Goal: Information Seeking & Learning: Find specific fact

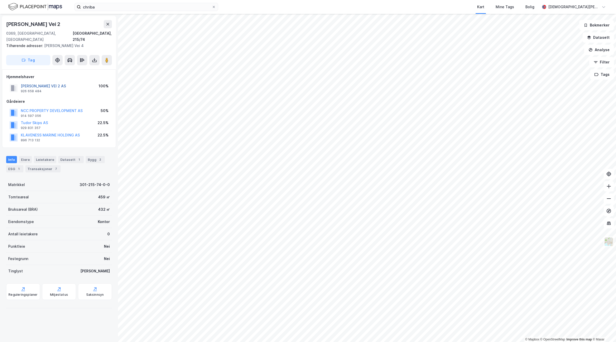
click at [0, 0] on button "[PERSON_NAME] VEI 2 AS" at bounding box center [0, 0] width 0 height 0
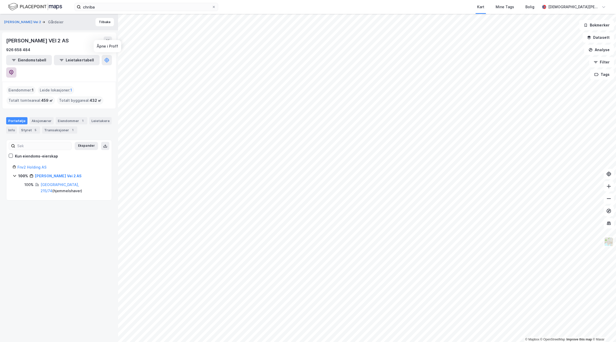
click at [16, 67] on button at bounding box center [11, 72] width 10 height 10
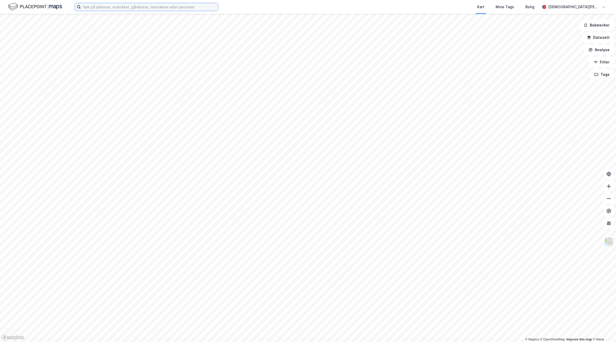
click at [129, 3] on input at bounding box center [149, 7] width 137 height 8
paste input "[STREET_ADDRESS]"
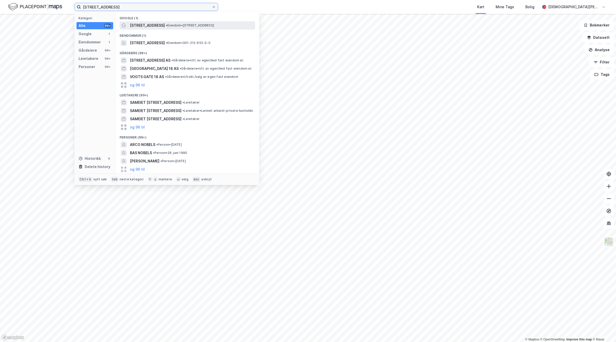
type input "[STREET_ADDRESS]"
click at [143, 23] on span "Nobels gate 18" at bounding box center [147, 25] width 35 height 6
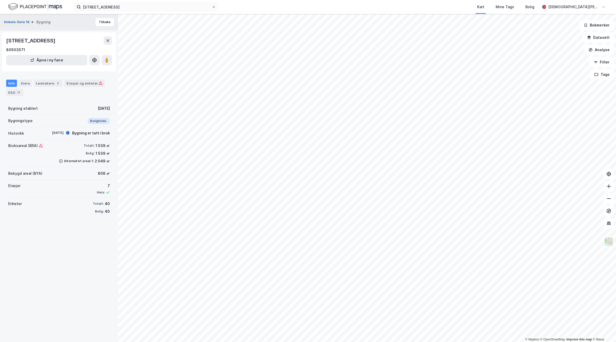
click at [13, 21] on button "Nobels Gate 18" at bounding box center [17, 22] width 26 height 5
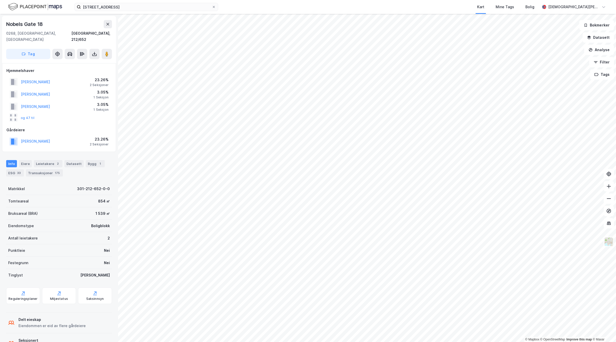
click at [28, 113] on div "og 47 til" at bounding box center [22, 117] width 25 height 8
click at [29, 160] on div "Eiere" at bounding box center [25, 163] width 13 height 7
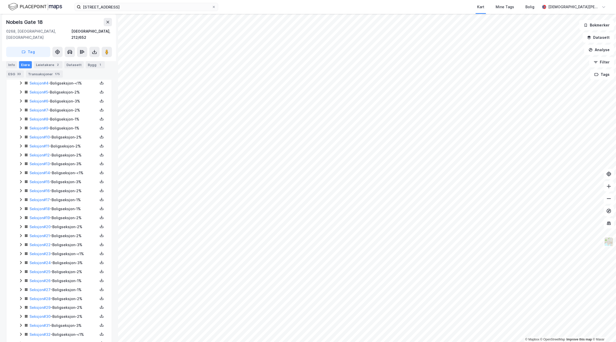
scroll to position [64, 0]
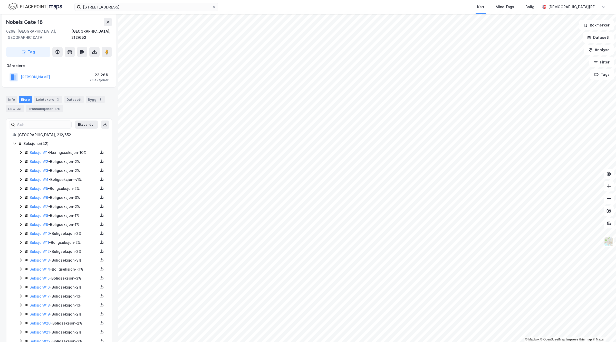
click at [20, 150] on icon at bounding box center [21, 152] width 4 height 4
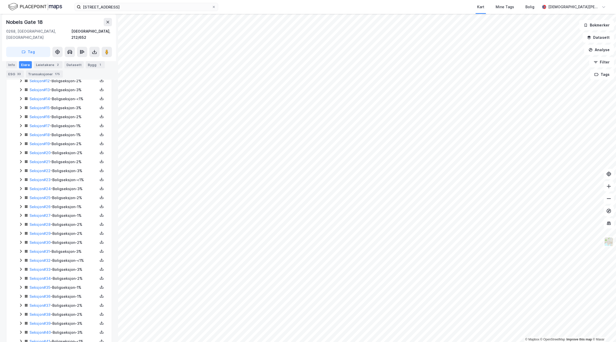
scroll to position [278, 0]
click at [108, 47] on button at bounding box center [107, 52] width 10 height 10
